Goal: Task Accomplishment & Management: Manage account settings

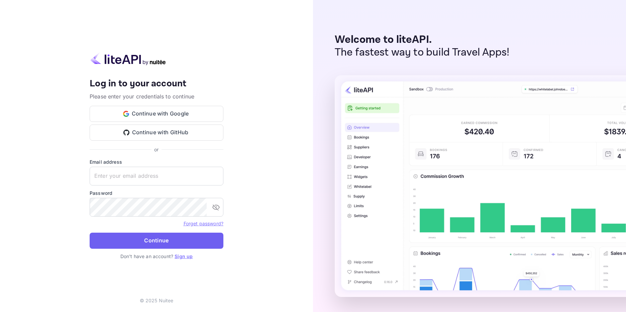
type input "sewid64280@ploncy.com"
click at [130, 242] on button "Continue" at bounding box center [157, 240] width 134 height 16
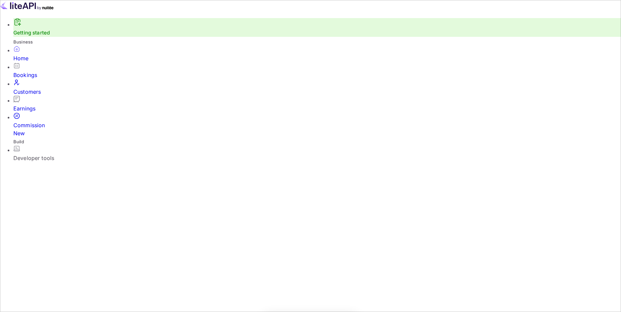
scroll to position [104, 163]
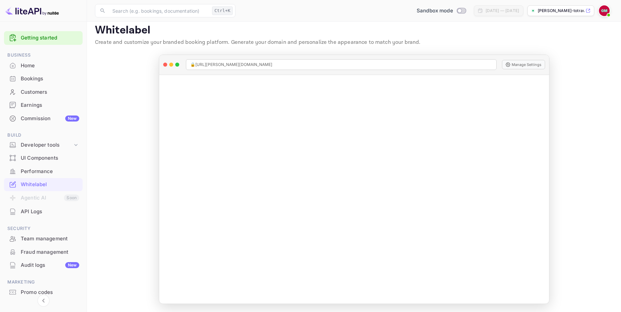
scroll to position [24, 0]
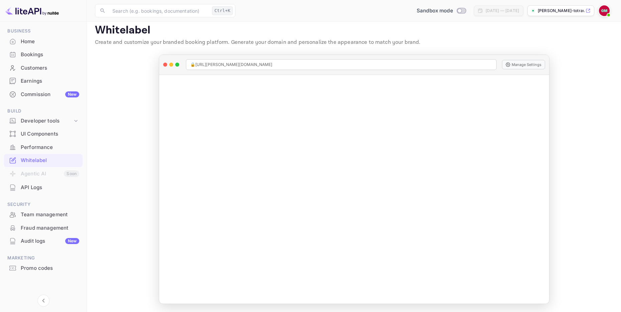
click at [48, 95] on div "Commission New" at bounding box center [50, 95] width 59 height 8
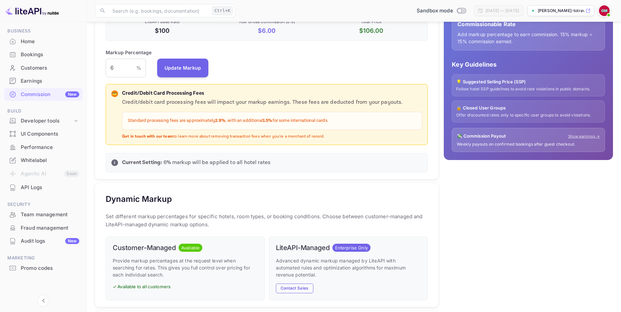
scroll to position [128, 0]
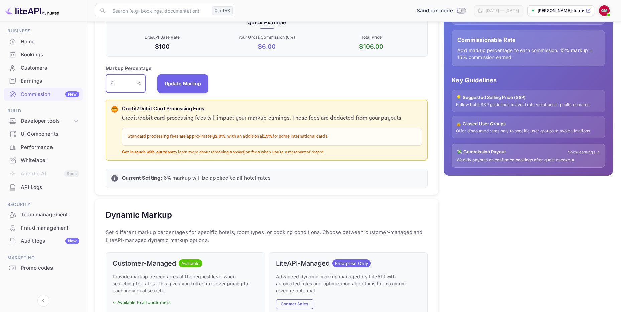
click at [116, 84] on input "6" at bounding box center [121, 83] width 31 height 19
type input "1"
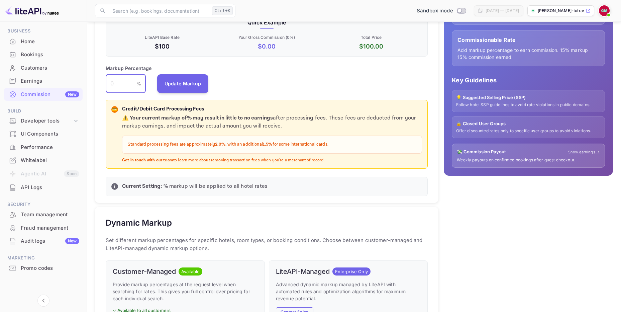
type input "6"
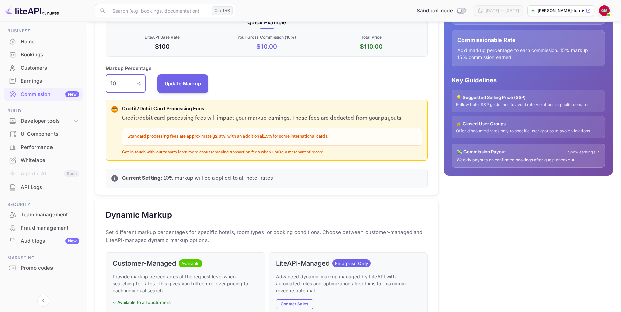
type input "1"
click at [180, 83] on button "Update Markup" at bounding box center [183, 83] width 52 height 19
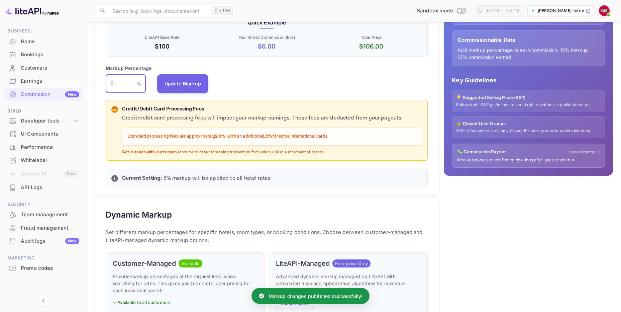
click at [118, 85] on input "6" at bounding box center [121, 83] width 31 height 19
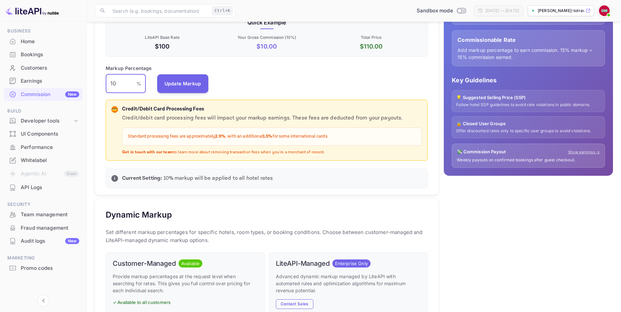
type input "1"
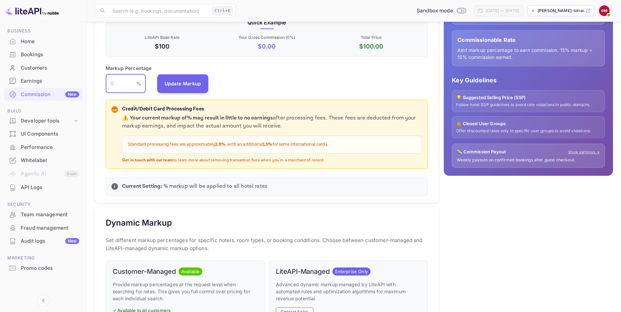
type input "6"
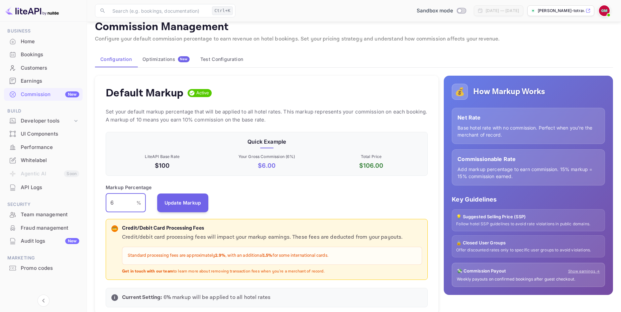
scroll to position [0, 0]
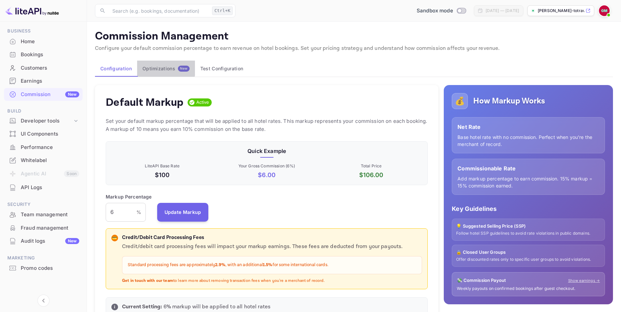
click at [162, 67] on div "Optimizations New" at bounding box center [165, 69] width 47 height 6
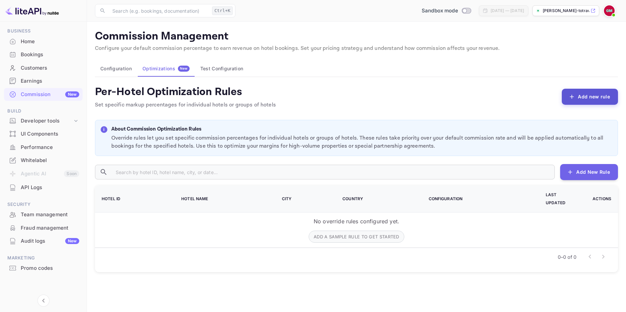
click at [586, 97] on button "Add new rule" at bounding box center [590, 97] width 56 height 16
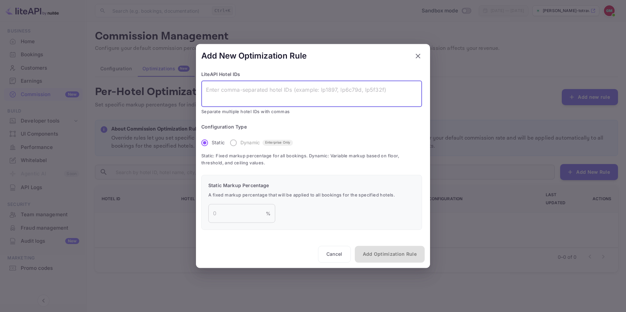
click at [218, 96] on textarea at bounding box center [311, 93] width 211 height 15
click at [229, 214] on input "number" at bounding box center [237, 213] width 58 height 19
click at [231, 93] on textarea at bounding box center [311, 93] width 211 height 15
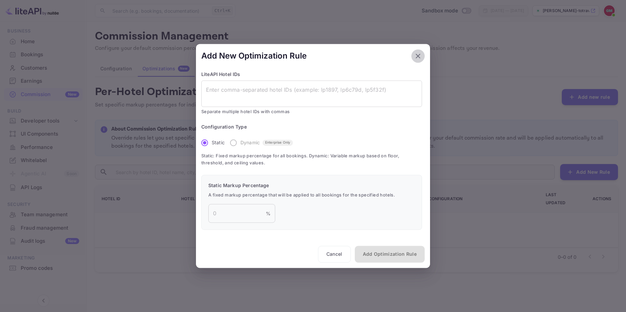
click at [420, 56] on icon "button" at bounding box center [418, 56] width 8 height 8
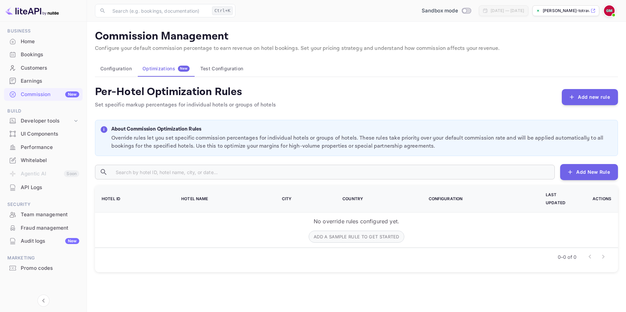
click at [221, 68] on button "Test Configuration" at bounding box center [222, 69] width 54 height 16
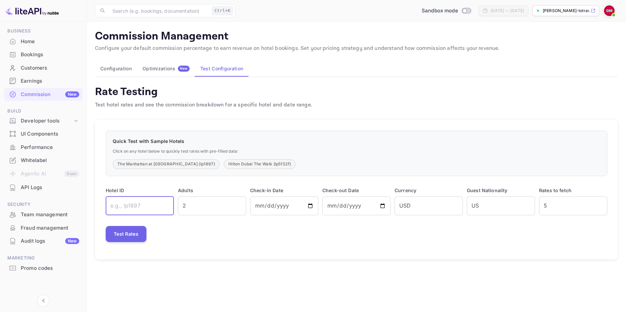
click at [124, 206] on input "text" at bounding box center [140, 205] width 68 height 19
click at [114, 206] on input "text" at bounding box center [140, 205] width 68 height 19
type input "5f32f"
click at [212, 207] on input "2" at bounding box center [212, 205] width 68 height 19
click at [416, 203] on input "USD" at bounding box center [429, 205] width 68 height 19
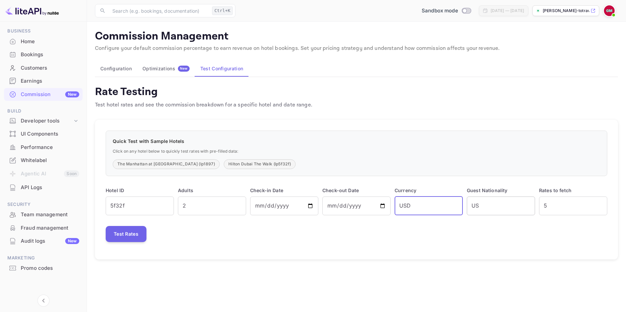
click at [506, 205] on input "US" at bounding box center [501, 205] width 68 height 19
click at [554, 205] on input "5" at bounding box center [573, 205] width 68 height 19
click at [120, 237] on button "Test Rates" at bounding box center [126, 234] width 41 height 16
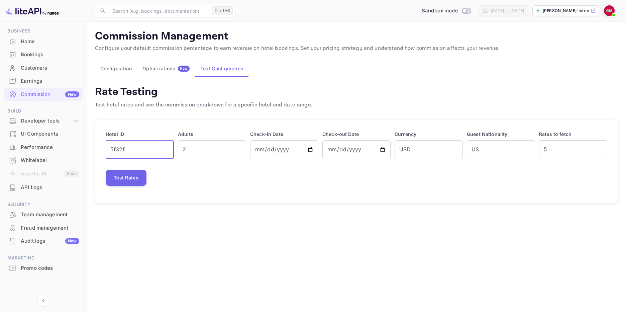
drag, startPoint x: 135, startPoint y: 148, endPoint x: 102, endPoint y: 148, distance: 33.1
click at [102, 148] on div "Hotel ID 5f32f ​" at bounding box center [138, 142] width 72 height 32
click at [117, 147] on input "text" at bounding box center [140, 149] width 68 height 19
click at [164, 71] on div "Optimizations New" at bounding box center [165, 69] width 47 height 6
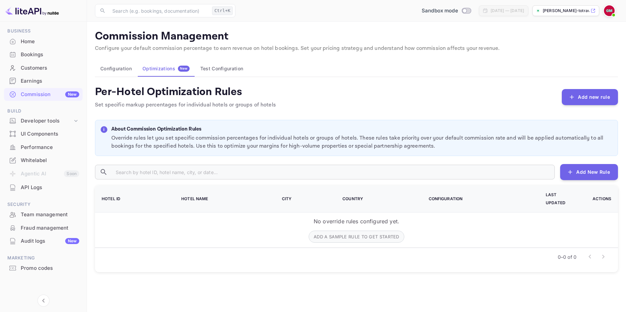
click at [239, 65] on button "Test Configuration" at bounding box center [222, 69] width 54 height 16
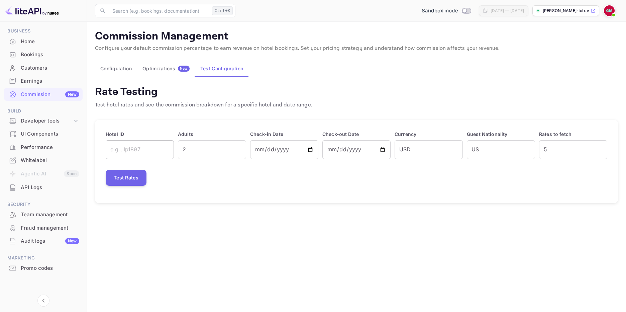
click at [124, 146] on input "text" at bounding box center [140, 149] width 68 height 19
click at [128, 110] on div "Rate Testing Test hotel rates and see the commission breakdown for a specific h…" at bounding box center [356, 144] width 523 height 118
click at [124, 154] on input "text" at bounding box center [140, 149] width 68 height 19
click at [159, 70] on div "Optimizations New" at bounding box center [165, 69] width 47 height 6
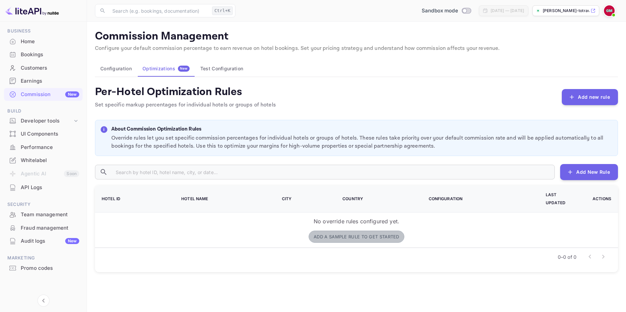
click at [334, 231] on button "Add a sample rule to get started" at bounding box center [357, 236] width 96 height 12
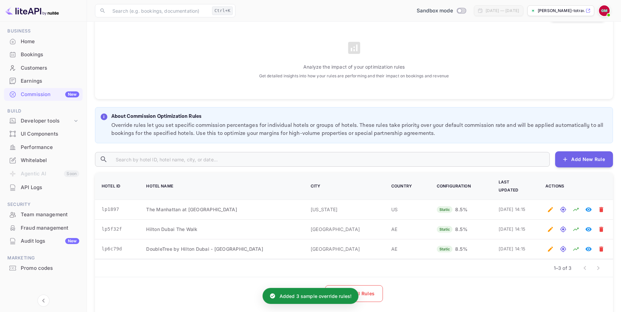
scroll to position [134, 0]
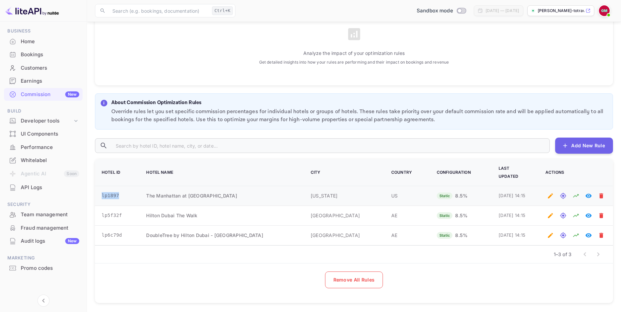
drag, startPoint x: 103, startPoint y: 188, endPoint x: 124, endPoint y: 188, distance: 21.1
click at [124, 188] on td "lp1897" at bounding box center [116, 196] width 43 height 20
copy td "lp1897"
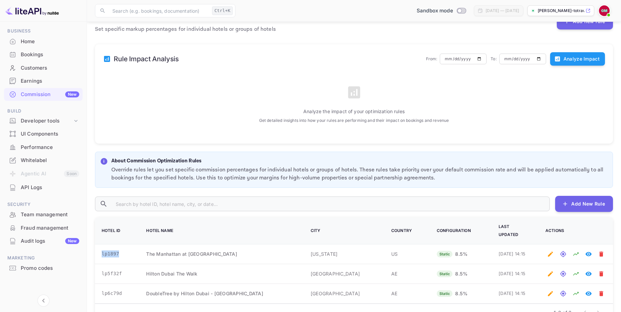
scroll to position [0, 0]
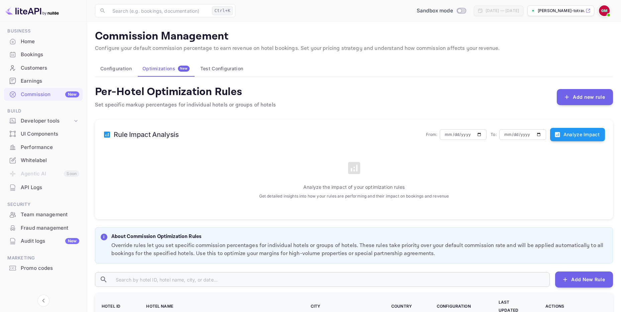
click at [226, 66] on button "Test Configuration" at bounding box center [222, 69] width 54 height 16
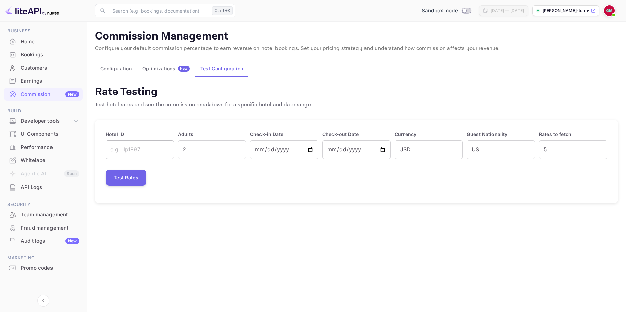
click at [146, 151] on input "text" at bounding box center [140, 149] width 68 height 19
type input "lp1897"
click at [126, 181] on button "Test Rates" at bounding box center [126, 178] width 41 height 16
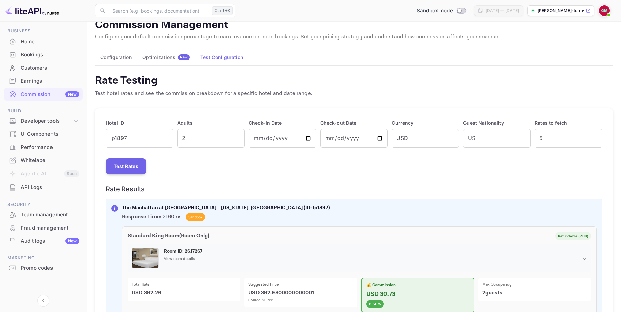
scroll to position [4, 0]
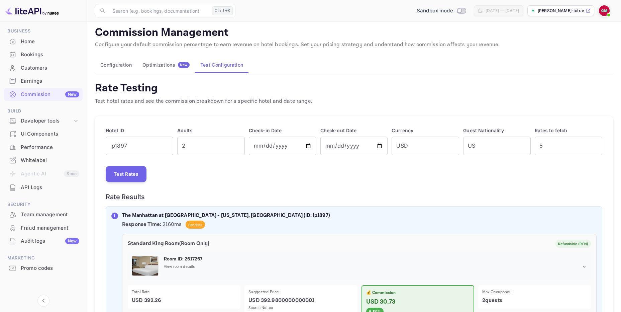
click at [122, 62] on button "Configuration" at bounding box center [116, 65] width 42 height 16
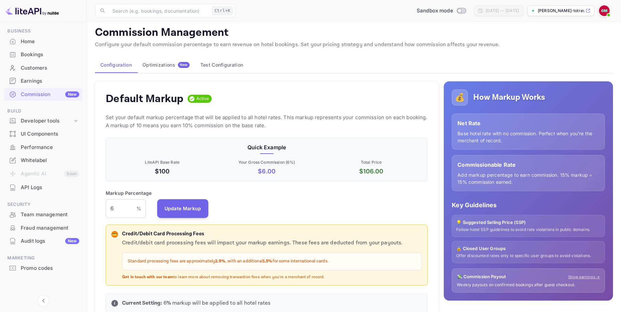
scroll to position [114, 317]
click at [115, 210] on input "6" at bounding box center [121, 208] width 31 height 19
click at [114, 208] on input "6" at bounding box center [121, 208] width 31 height 19
click at [220, 61] on button "Test Configuration" at bounding box center [222, 65] width 54 height 16
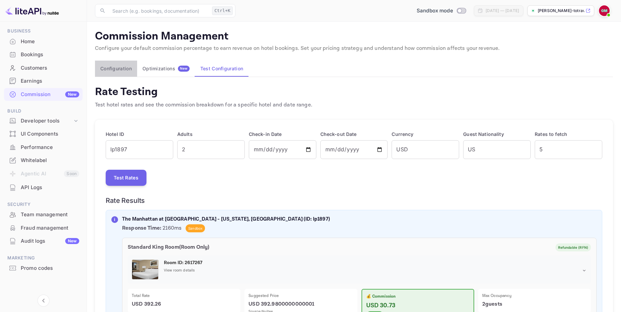
click at [121, 68] on button "Configuration" at bounding box center [116, 69] width 42 height 16
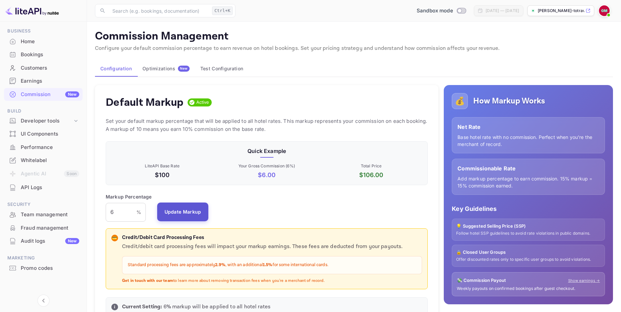
scroll to position [114, 317]
drag, startPoint x: 118, startPoint y: 215, endPoint x: 107, endPoint y: 213, distance: 11.4
click at [107, 213] on input "6" at bounding box center [121, 212] width 31 height 19
type input "10"
click at [165, 215] on button "Update Markup" at bounding box center [183, 211] width 52 height 19
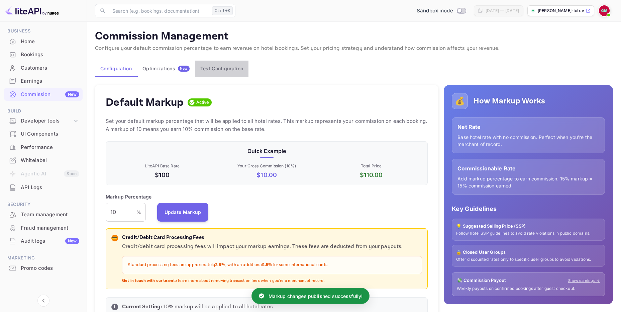
click at [228, 67] on button "Test Configuration" at bounding box center [222, 69] width 54 height 16
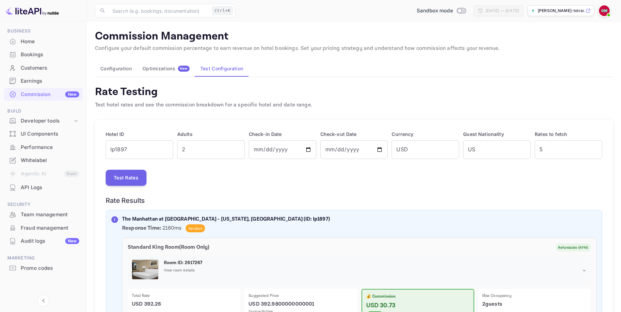
click at [108, 69] on button "Configuration" at bounding box center [116, 69] width 42 height 16
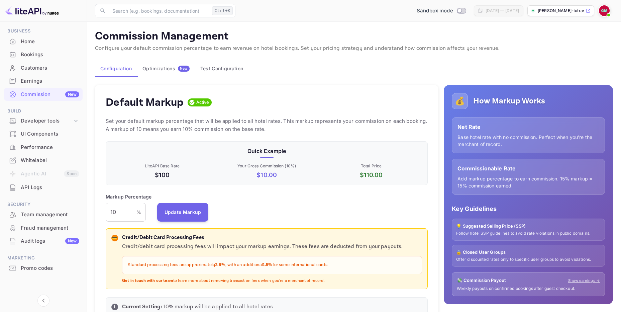
scroll to position [114, 317]
drag, startPoint x: 120, startPoint y: 214, endPoint x: 94, endPoint y: 210, distance: 26.4
type input "6"
click at [175, 211] on button "Update Markup" at bounding box center [183, 211] width 52 height 19
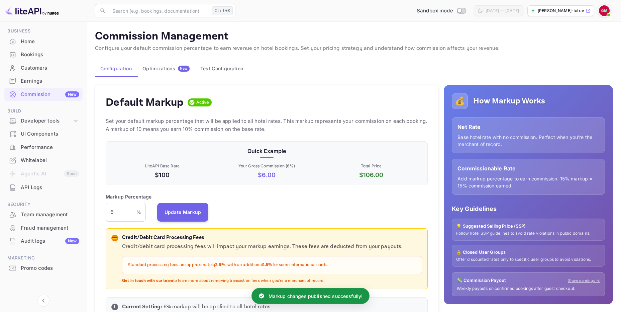
click at [224, 69] on button "Test Configuration" at bounding box center [222, 69] width 54 height 16
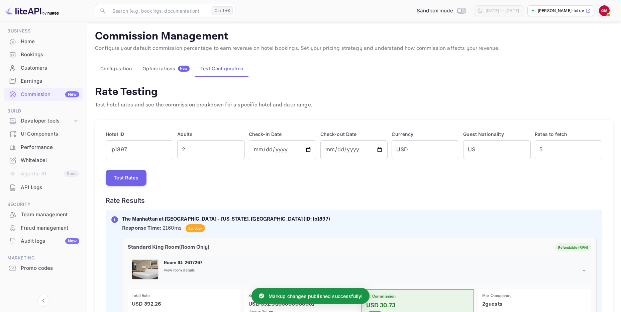
scroll to position [100, 0]
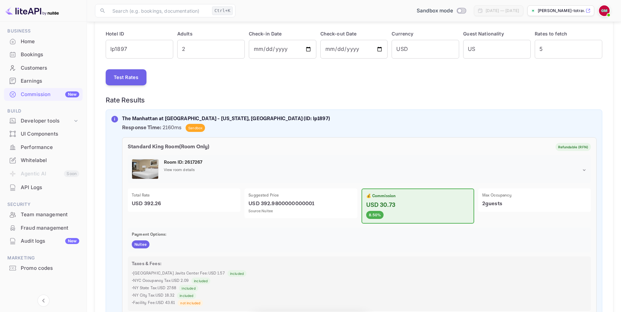
click at [375, 219] on div "8.50%" at bounding box center [375, 215] width 18 height 8
click at [375, 215] on span "8.50%" at bounding box center [375, 215] width 18 height 6
click at [131, 76] on button "Test Rates" at bounding box center [126, 77] width 41 height 16
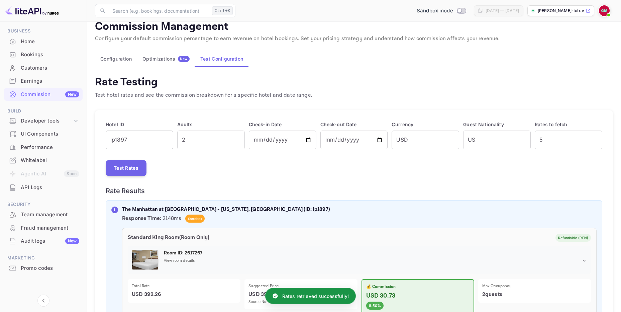
scroll to position [0, 0]
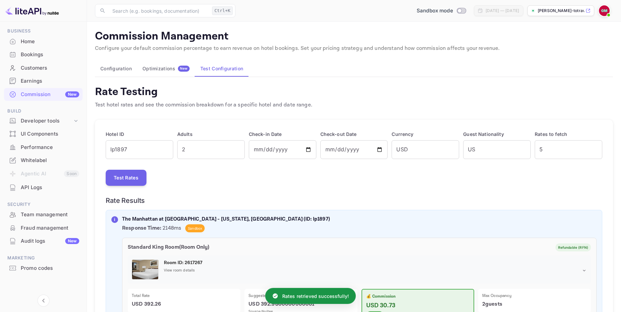
click at [108, 69] on button "Configuration" at bounding box center [116, 69] width 42 height 16
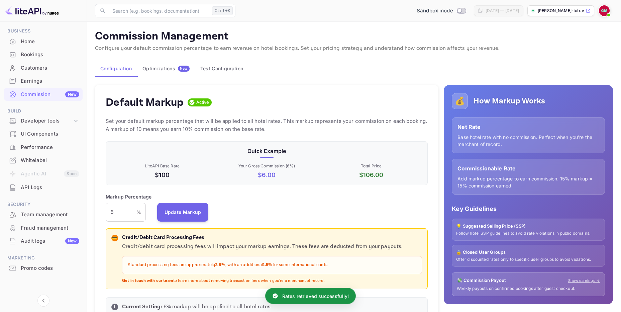
scroll to position [114, 317]
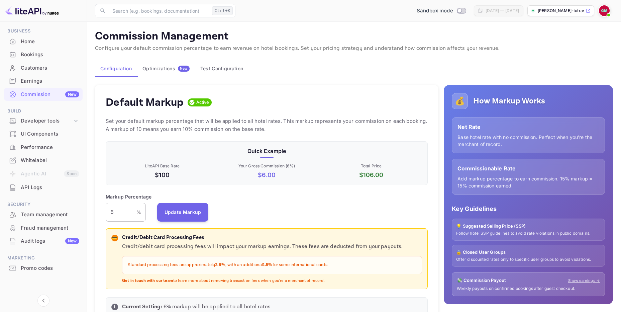
click at [106, 210] on input "6" at bounding box center [121, 212] width 31 height 19
type input "10"
click at [176, 214] on button "Update Markup" at bounding box center [183, 211] width 52 height 19
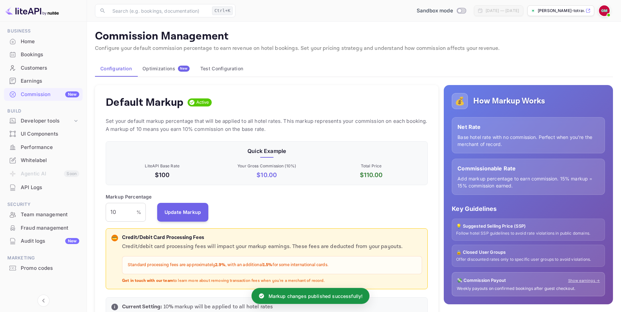
click at [222, 69] on button "Test Configuration" at bounding box center [222, 69] width 54 height 16
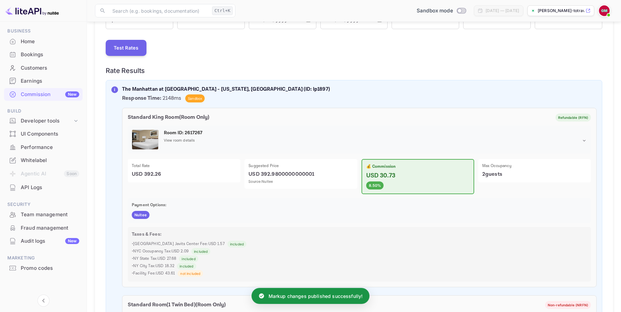
scroll to position [134, 0]
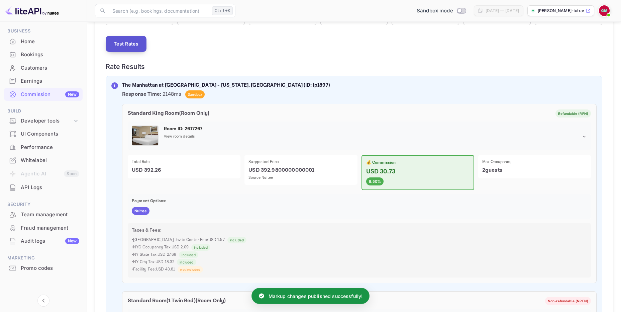
click at [128, 42] on button "Test Rates" at bounding box center [126, 44] width 41 height 16
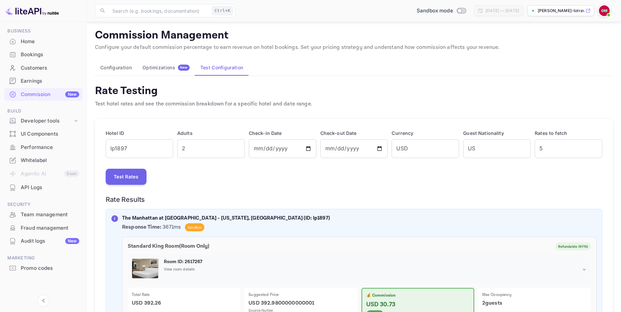
scroll to position [0, 0]
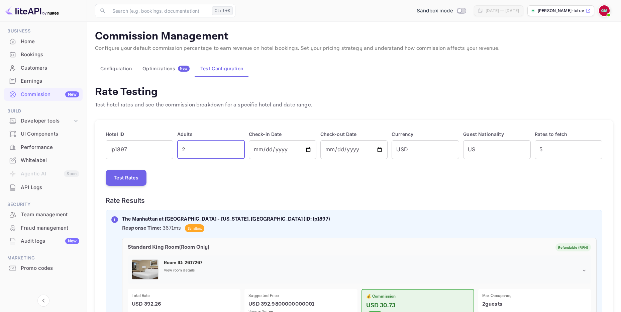
click at [187, 144] on input "2" at bounding box center [211, 149] width 68 height 19
click at [146, 147] on input "lp1897" at bounding box center [140, 149] width 68 height 19
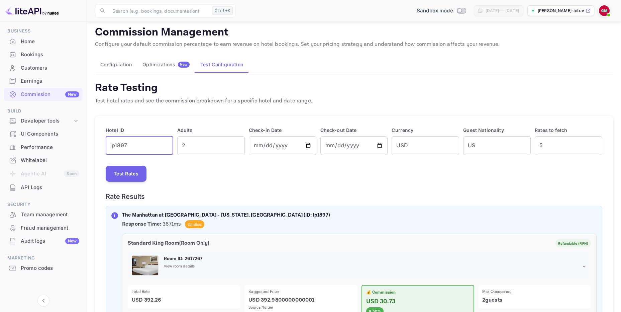
scroll to position [4, 0]
click at [164, 63] on div "Optimizations New" at bounding box center [165, 65] width 47 height 6
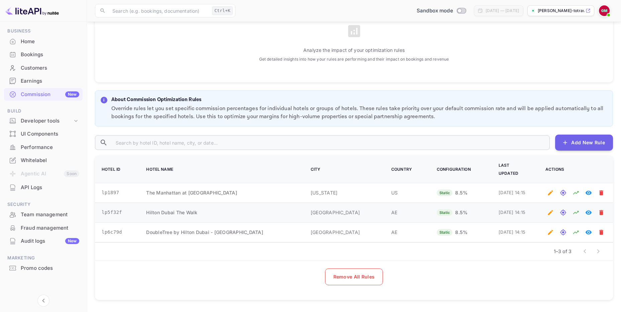
scroll to position [138, 0]
click at [549, 189] on icon "Edit optimization rule" at bounding box center [550, 192] width 7 height 7
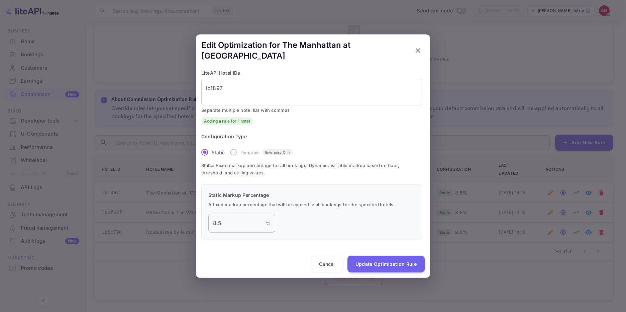
click at [222, 222] on input "8.5" at bounding box center [237, 222] width 58 height 19
drag, startPoint x: 228, startPoint y: 219, endPoint x: 210, endPoint y: 218, distance: 18.8
click at [210, 218] on input "8.5" at bounding box center [237, 222] width 58 height 19
click at [333, 256] on button "Cancel" at bounding box center [327, 263] width 33 height 17
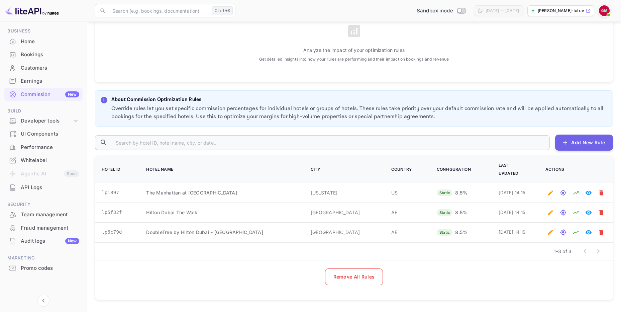
scroll to position [0, 0]
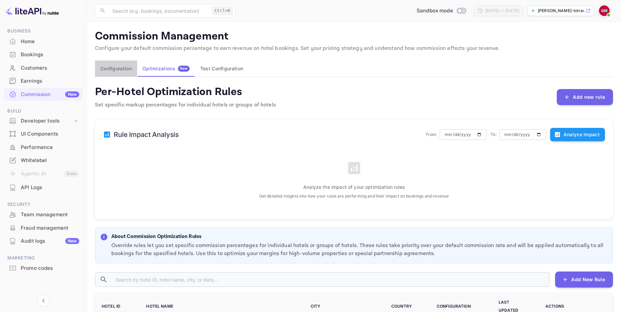
click at [117, 71] on button "Configuration" at bounding box center [116, 69] width 42 height 16
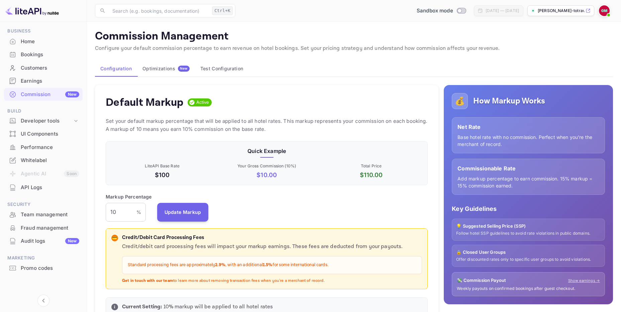
scroll to position [114, 317]
drag, startPoint x: 122, startPoint y: 209, endPoint x: 89, endPoint y: 213, distance: 32.7
click at [231, 64] on button "Test Configuration" at bounding box center [222, 69] width 54 height 16
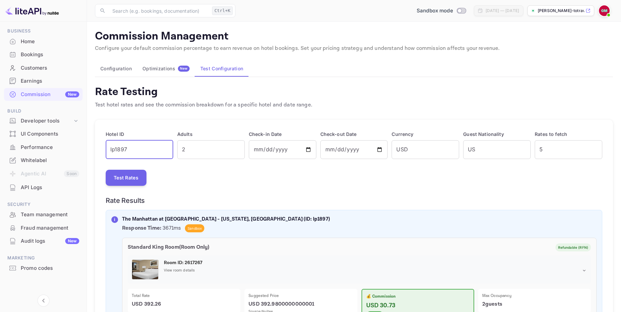
drag, startPoint x: 142, startPoint y: 147, endPoint x: 98, endPoint y: 150, distance: 43.6
click at [106, 179] on button "Test Rates" at bounding box center [126, 178] width 41 height 16
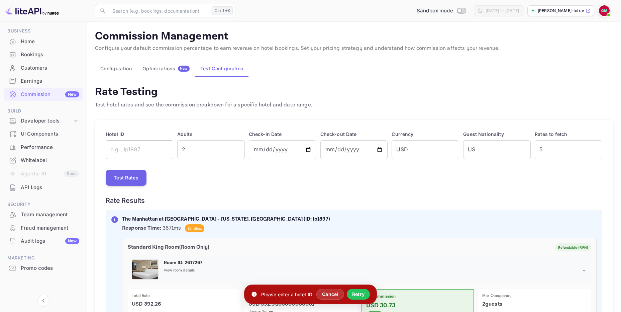
click at [125, 149] on input "text" at bounding box center [140, 149] width 68 height 19
click at [114, 64] on button "Configuration" at bounding box center [116, 69] width 42 height 16
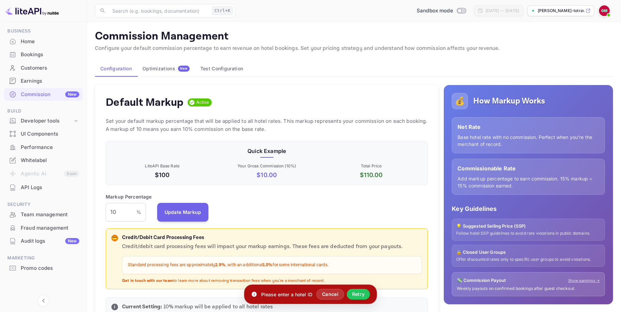
scroll to position [114, 317]
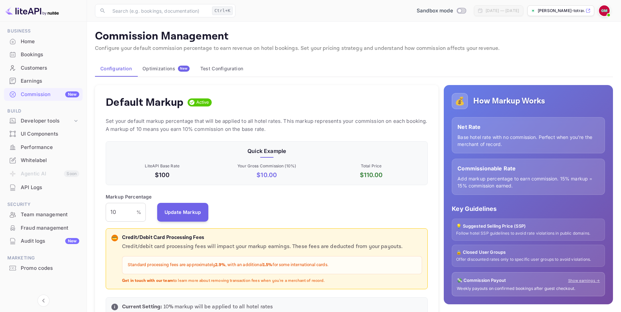
click at [155, 69] on div "Optimizations New" at bounding box center [165, 69] width 47 height 6
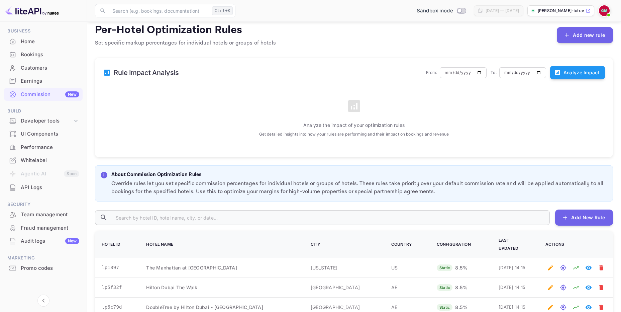
scroll to position [37, 0]
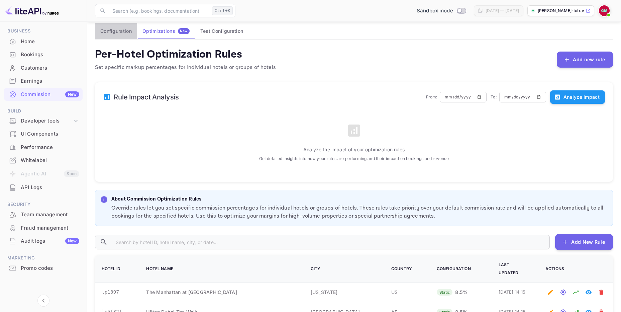
click at [110, 33] on button "Configuration" at bounding box center [116, 31] width 42 height 16
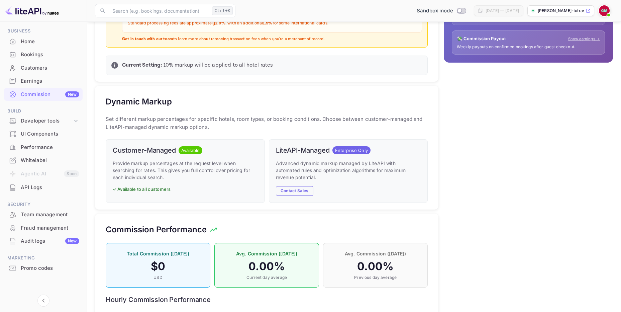
scroll to position [272, 0]
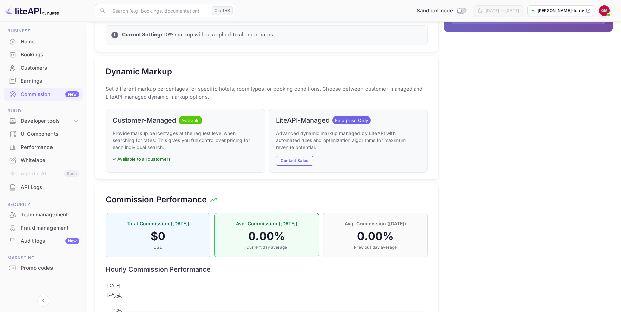
click at [121, 158] on p "✓ Available to all customers" at bounding box center [185, 159] width 145 height 7
click at [156, 80] on div "Dynamic Markup Set different markup percentages for specific hotels, room types…" at bounding box center [266, 118] width 343 height 124
click at [288, 160] on button "Contact Sales" at bounding box center [294, 161] width 37 height 10
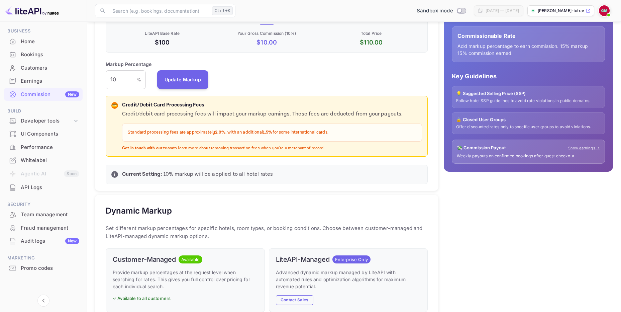
scroll to position [62, 0]
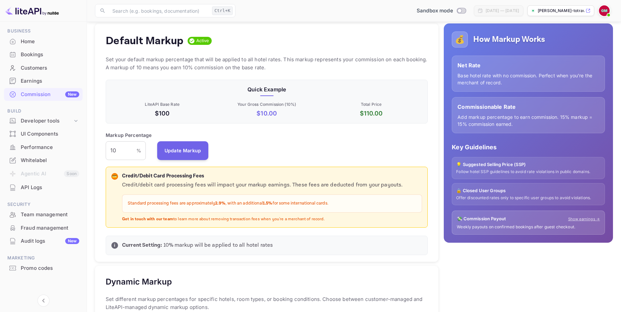
click at [558, 11] on p "[PERSON_NAME]-totravel..." at bounding box center [561, 11] width 46 height 6
click at [30, 42] on div "Home" at bounding box center [50, 42] width 59 height 8
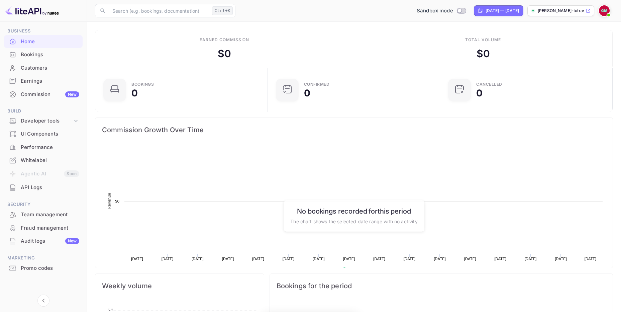
scroll to position [104, 163]
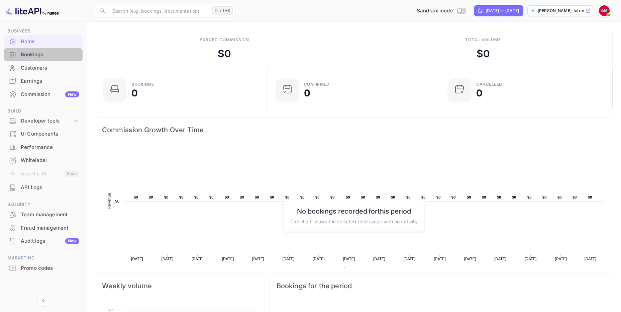
click at [32, 57] on div "Bookings" at bounding box center [50, 55] width 59 height 8
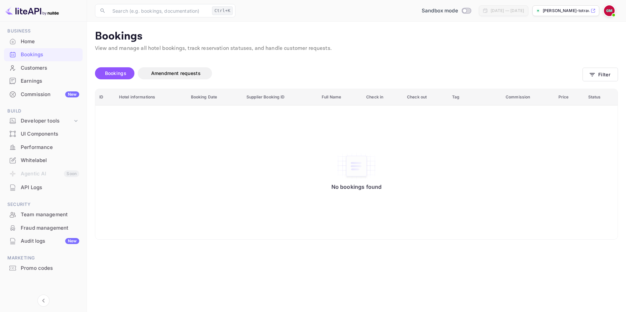
click at [608, 12] on img at bounding box center [609, 10] width 11 height 11
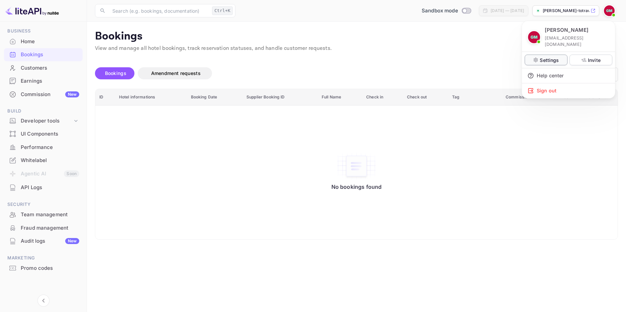
click at [547, 57] on p "Settings" at bounding box center [549, 60] width 19 height 7
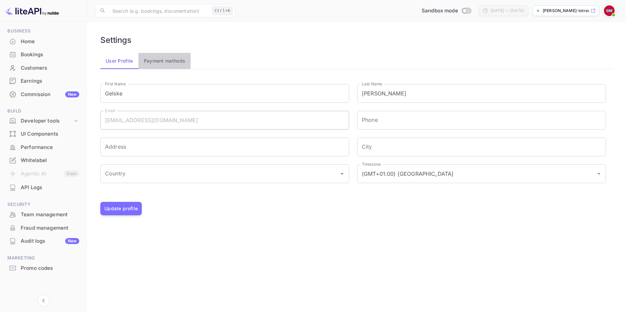
click at [170, 58] on button "Payment methods" at bounding box center [164, 61] width 53 height 16
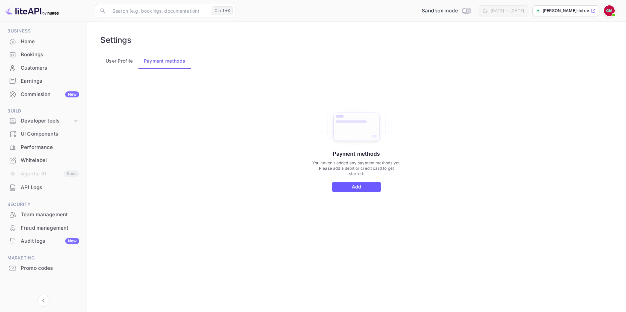
click at [363, 190] on button "Add" at bounding box center [356, 187] width 49 height 10
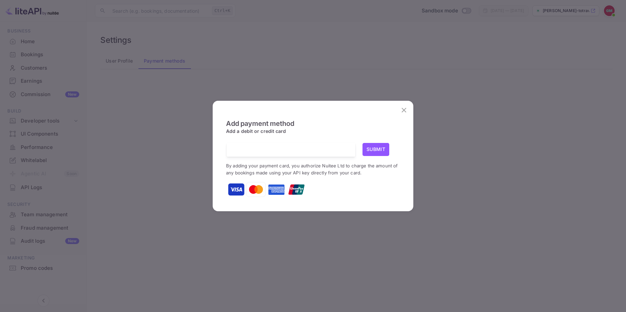
click at [404, 112] on icon "close" at bounding box center [404, 110] width 8 height 8
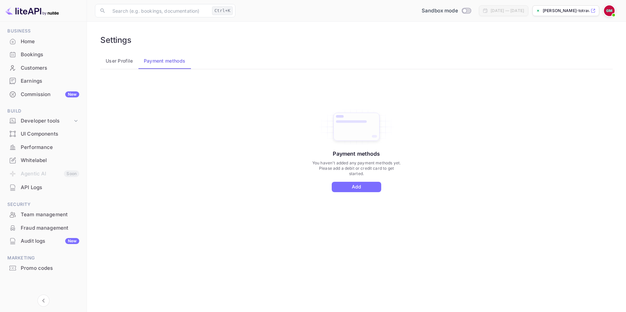
click at [27, 38] on div "Home" at bounding box center [50, 42] width 59 height 8
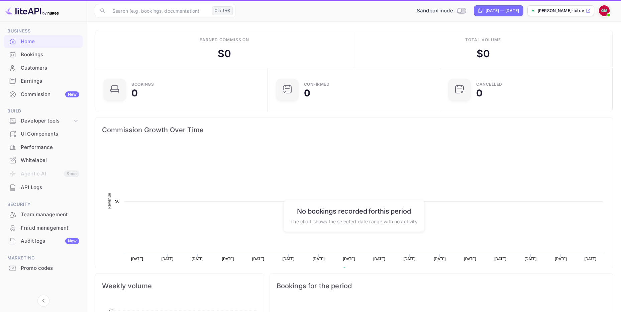
scroll to position [104, 163]
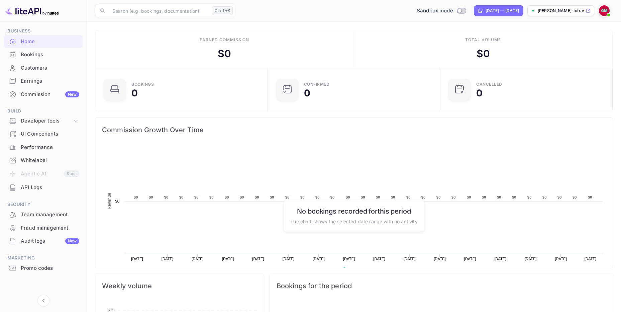
click at [34, 68] on div "Customers" at bounding box center [50, 68] width 59 height 8
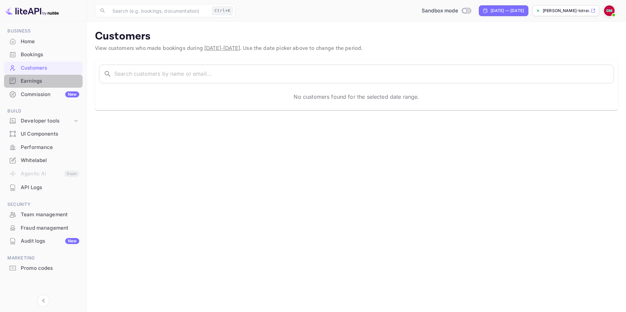
click at [33, 83] on div "Earnings" at bounding box center [50, 81] width 59 height 8
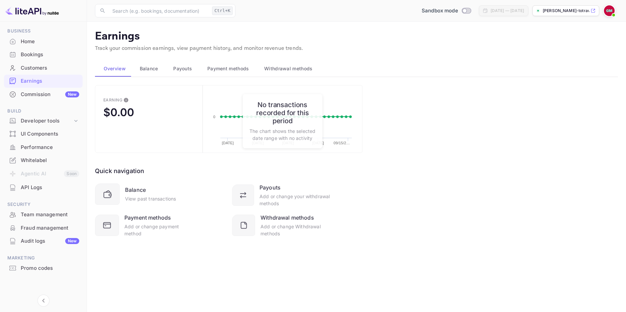
click at [278, 70] on span "Withdrawal methods" at bounding box center [288, 69] width 48 height 8
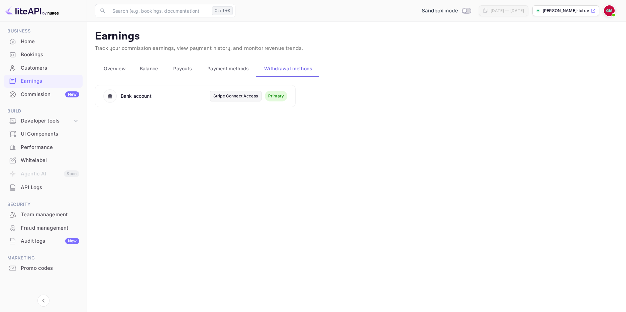
click at [231, 72] on span "Payment methods" at bounding box center [228, 69] width 42 height 8
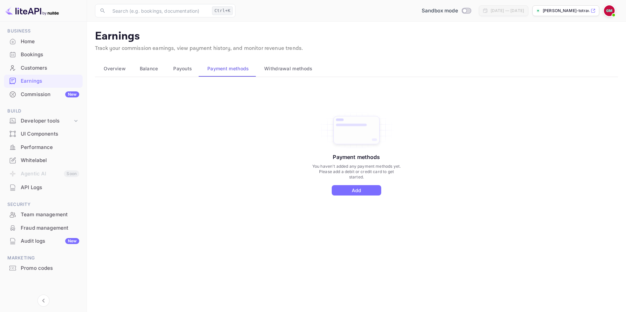
click at [285, 68] on span "Withdrawal methods" at bounding box center [288, 69] width 48 height 8
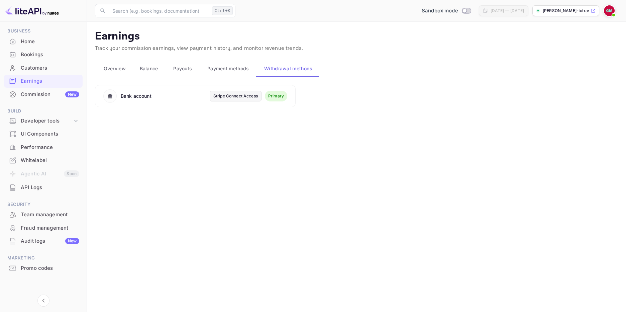
click at [231, 73] on button "Payment methods" at bounding box center [227, 69] width 57 height 16
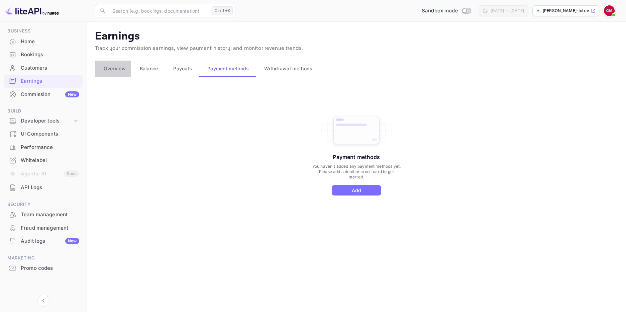
click at [121, 70] on span "Overview" at bounding box center [115, 69] width 22 height 8
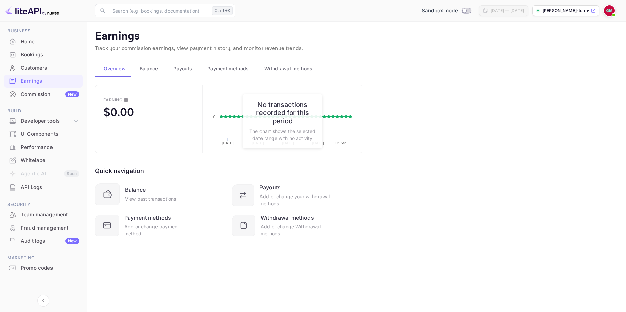
click at [202, 185] on div "Balance View past transactions" at bounding box center [160, 193] width 130 height 21
click at [103, 193] on icon at bounding box center [109, 195] width 12 height 12
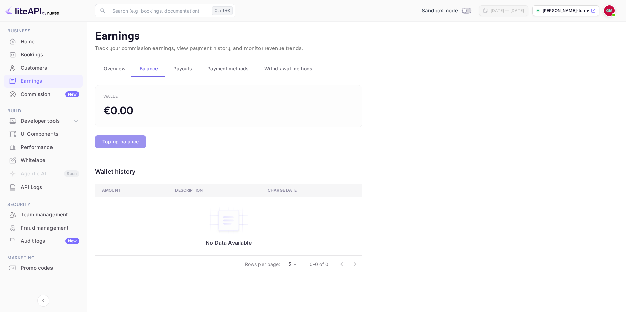
click at [128, 141] on button "Top-up balance" at bounding box center [120, 141] width 51 height 13
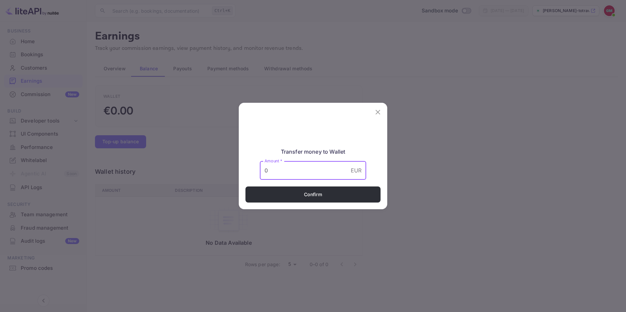
click at [284, 174] on input "0" at bounding box center [304, 170] width 88 height 19
drag, startPoint x: 275, startPoint y: 173, endPoint x: 266, endPoint y: 173, distance: 8.7
click at [266, 173] on input "0" at bounding box center [304, 170] width 88 height 19
type input "1500"
click at [301, 193] on button "Confirm" at bounding box center [312, 194] width 135 height 16
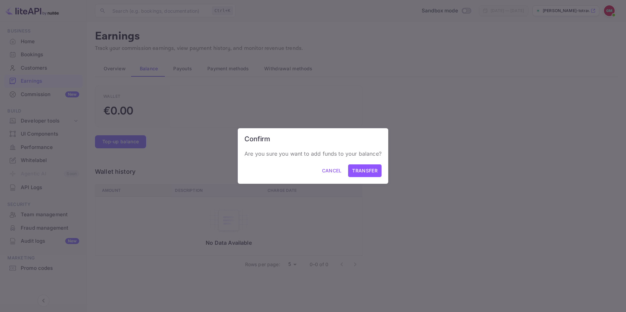
click at [358, 170] on button "Transfer" at bounding box center [364, 170] width 33 height 13
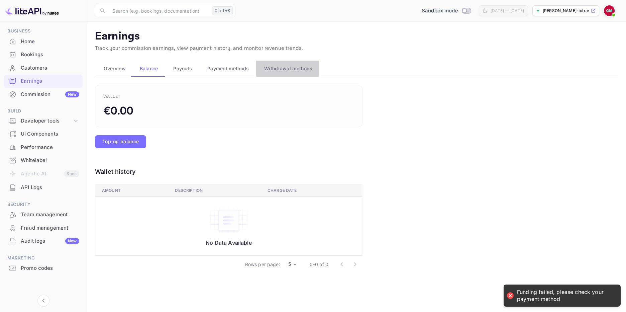
click at [290, 63] on button "Withdrawal methods" at bounding box center [288, 69] width 64 height 16
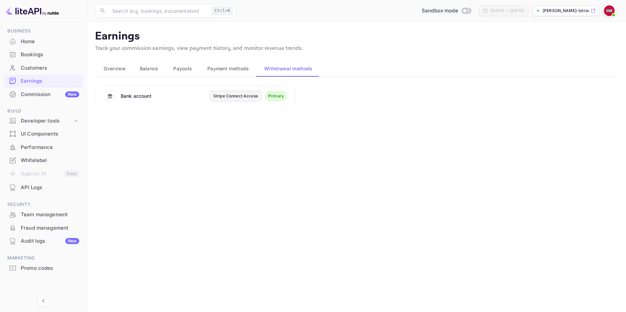
click at [234, 96] on div "Stripe Connect Access" at bounding box center [235, 96] width 44 height 6
click at [33, 122] on div "Developer tools" at bounding box center [47, 121] width 52 height 8
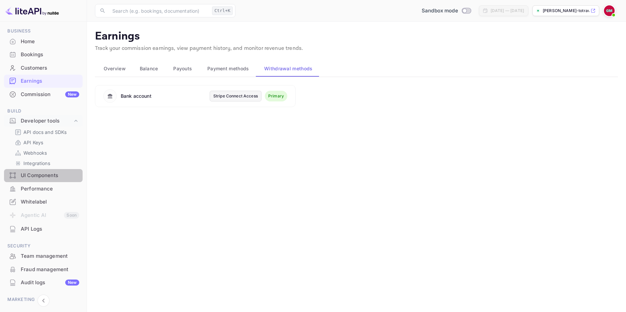
click at [36, 176] on div "UI Components" at bounding box center [50, 176] width 59 height 8
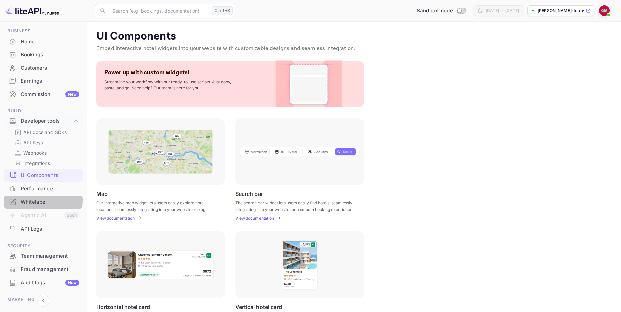
click at [30, 199] on div "Whitelabel" at bounding box center [50, 202] width 59 height 8
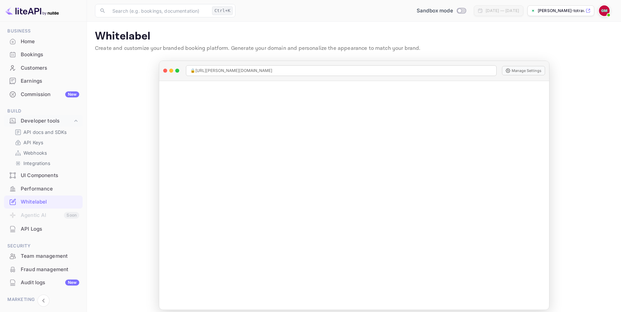
scroll to position [6, 0]
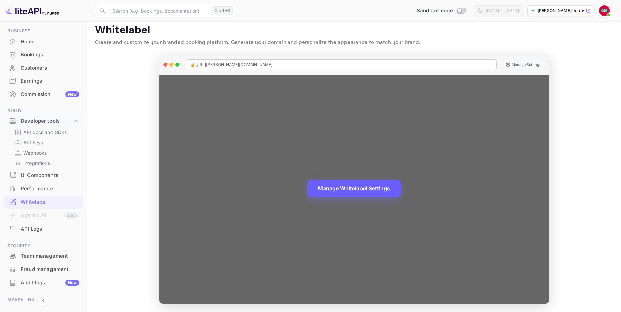
click at [345, 190] on button "Manage Whitelabel Settings" at bounding box center [353, 188] width 93 height 17
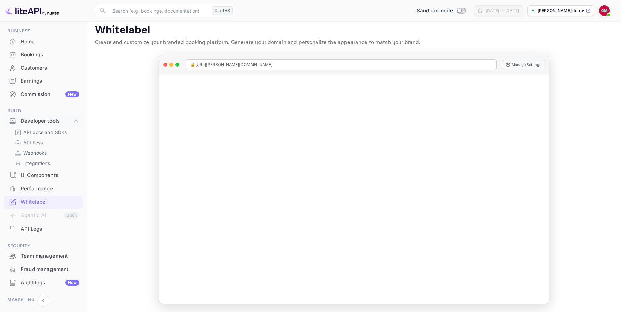
click at [609, 13] on span at bounding box center [608, 15] width 7 height 7
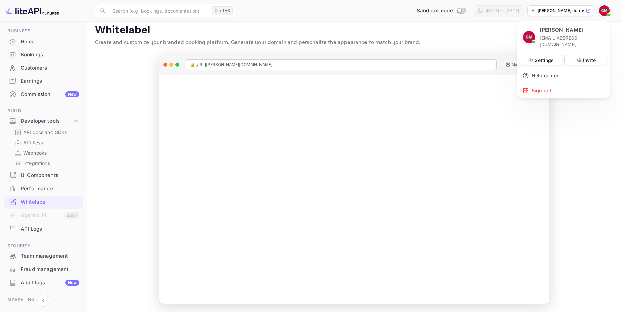
click at [529, 33] on img at bounding box center [529, 37] width 12 height 12
drag, startPoint x: 541, startPoint y: 37, endPoint x: 598, endPoint y: 37, distance: 56.9
click at [598, 37] on div "[PERSON_NAME] [EMAIL_ADDRESS][DOMAIN_NAME]" at bounding box center [563, 36] width 82 height 21
copy p "[EMAIL_ADDRESS][DOMAIN_NAME]"
click at [593, 139] on div at bounding box center [313, 156] width 626 height 312
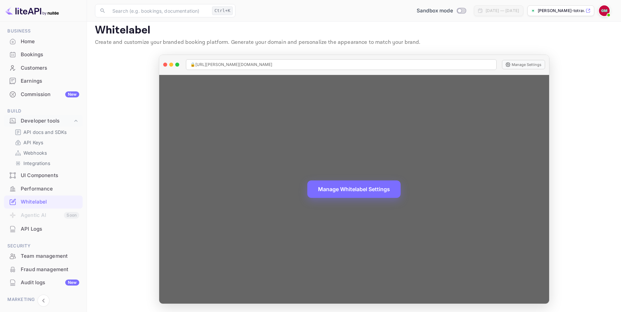
click at [510, 64] on icon at bounding box center [508, 64] width 5 height 5
click at [347, 187] on button "Manage Whitelabel Settings" at bounding box center [353, 188] width 93 height 17
